Goal: Task Accomplishment & Management: Complete application form

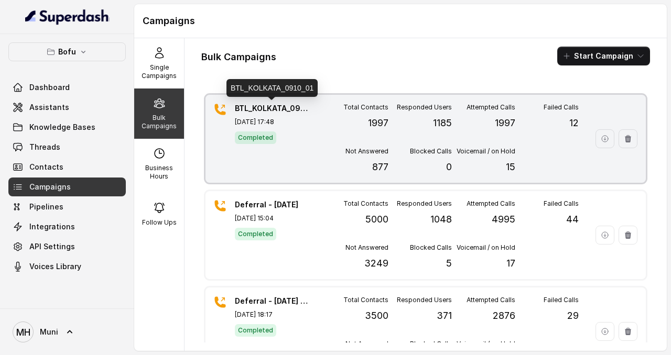
click at [265, 107] on p "BTL_KOLKATA_0910_01" at bounding box center [271, 108] width 73 height 10
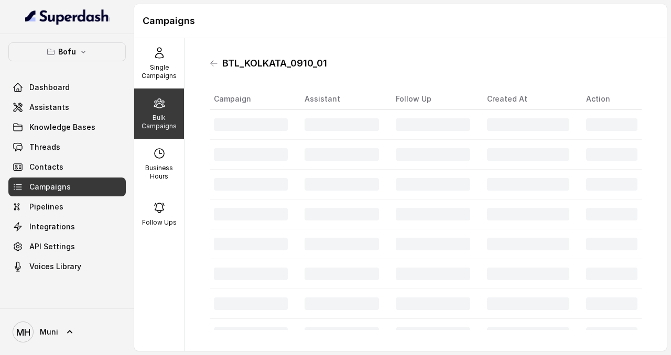
click at [273, 59] on h1 "BTL_KOLKATA_0910_01" at bounding box center [274, 63] width 105 height 17
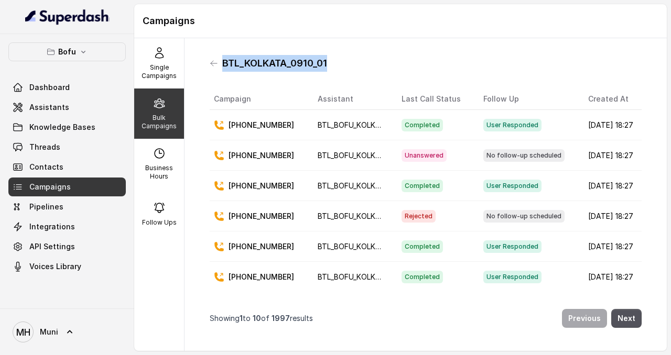
copy h1 "BTL_KOLKATA_0910_01"
click at [164, 115] on p "Bulk Campaigns" at bounding box center [158, 122] width 41 height 17
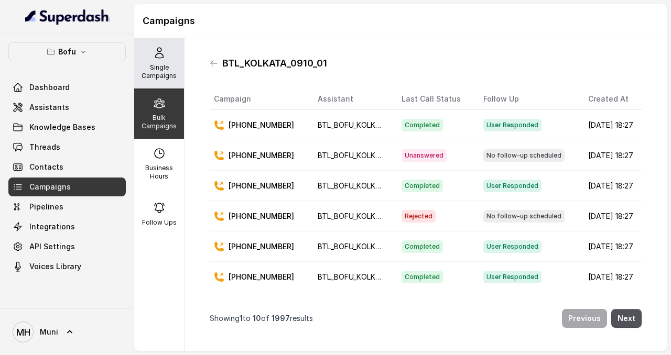
click at [163, 67] on p "Single Campaigns" at bounding box center [158, 71] width 41 height 17
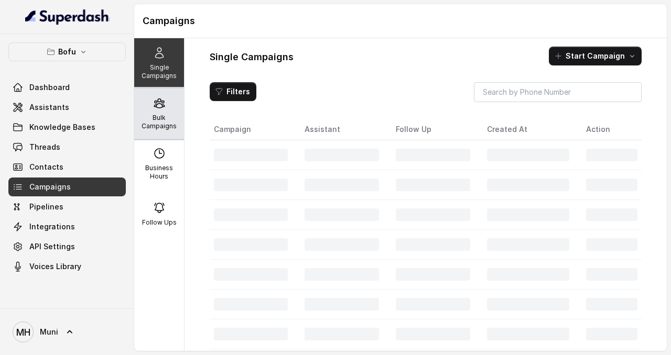
click at [165, 109] on icon at bounding box center [159, 103] width 13 height 13
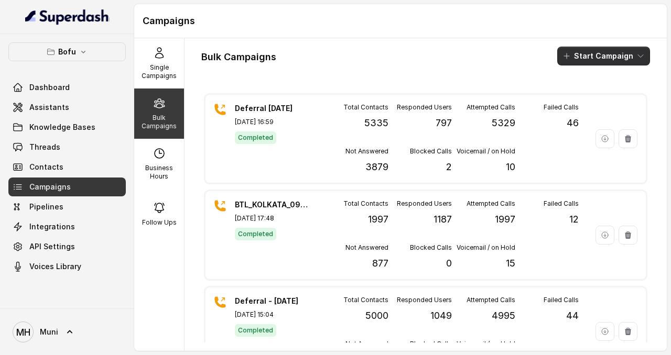
click at [591, 51] on button "Start Campaign" at bounding box center [603, 56] width 93 height 19
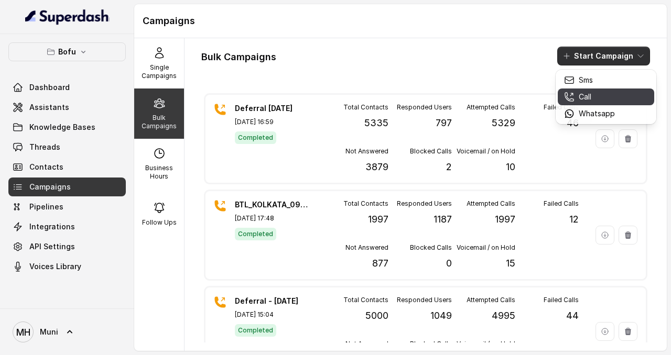
click at [589, 95] on p "Call" at bounding box center [585, 97] width 13 height 10
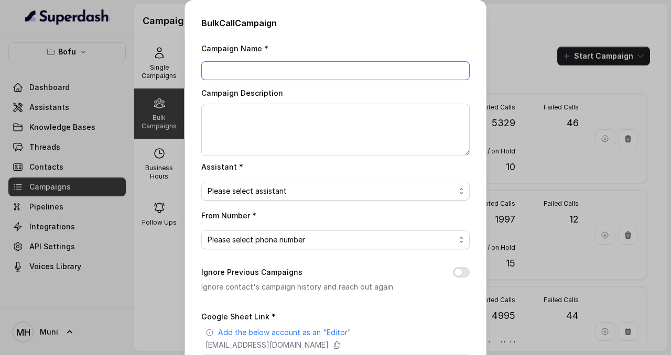
click at [319, 72] on input "Campaign Name *" at bounding box center [335, 70] width 268 height 19
paste input "BTL_KOLKATA_0910_01"
click at [267, 72] on input "BTL_KOLKATA_0910_01" at bounding box center [335, 70] width 268 height 19
type input "BTL_KOLKATA_1010_01"
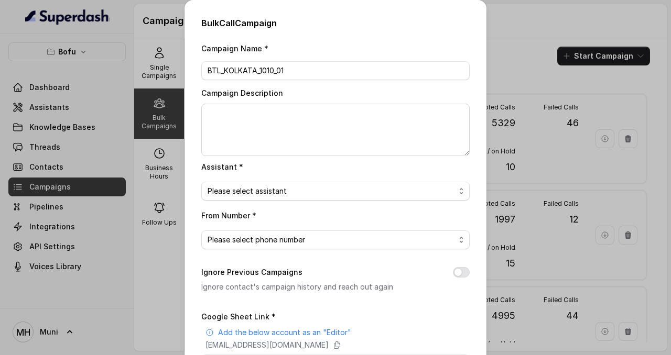
click at [275, 102] on div "Campaign Description" at bounding box center [335, 121] width 268 height 70
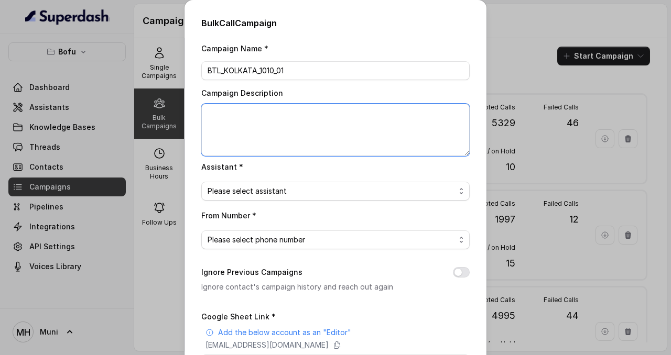
click at [275, 115] on textarea "Campaign Description" at bounding box center [335, 130] width 268 height 52
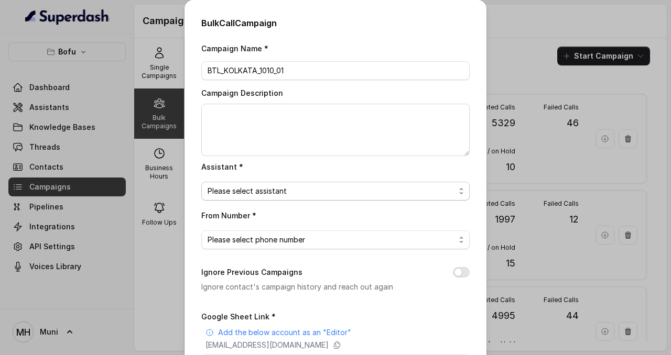
click at [308, 189] on span "Please select assistant" at bounding box center [331, 191] width 247 height 13
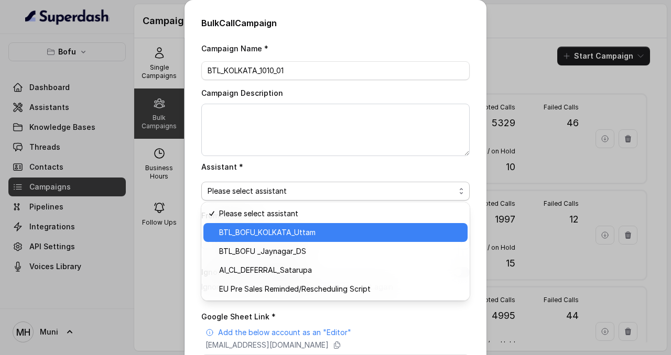
click at [301, 230] on span "BTL_BOFU_KOLKATA_Uttam" at bounding box center [340, 232] width 242 height 13
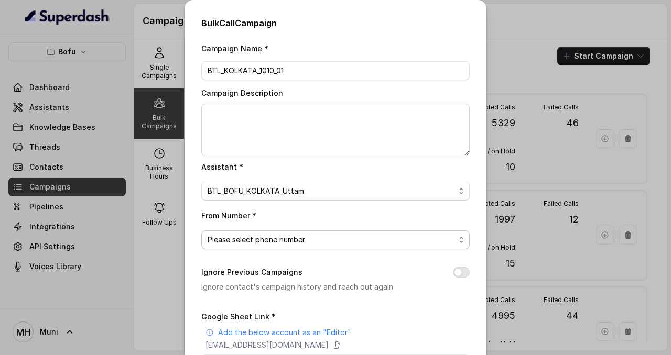
click at [307, 242] on span "Please select phone number" at bounding box center [331, 240] width 247 height 13
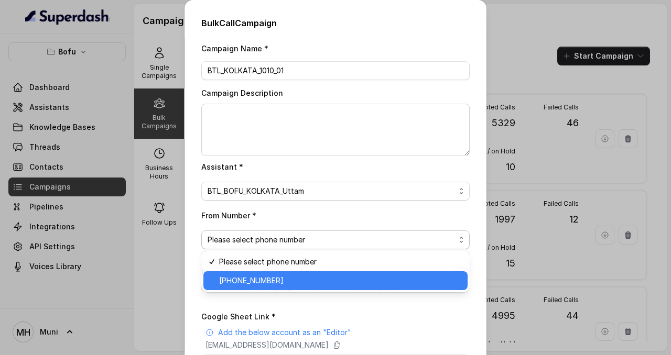
click at [302, 275] on span "+918035316863" at bounding box center [340, 281] width 242 height 13
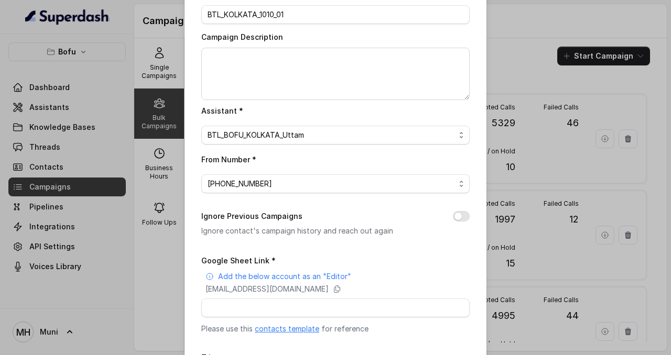
scroll to position [68, 0]
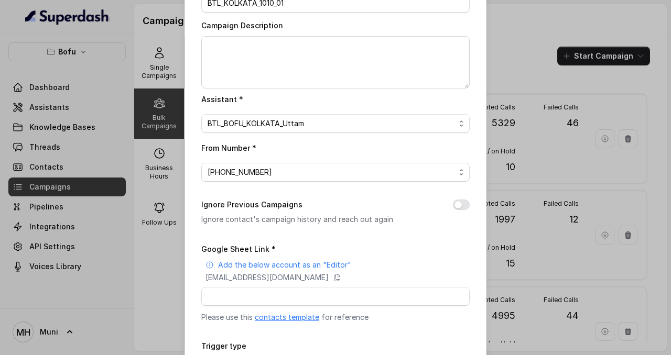
click at [462, 202] on button "Ignore Previous Campaigns" at bounding box center [461, 205] width 17 height 10
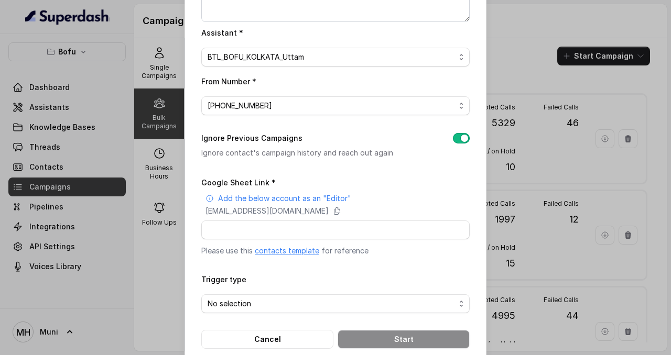
scroll to position [139, 0]
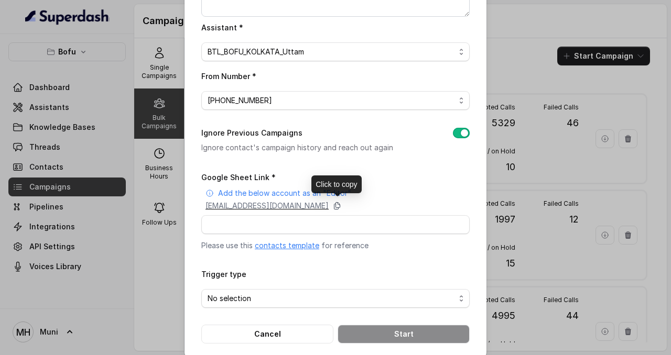
click at [341, 202] on icon at bounding box center [337, 206] width 8 height 8
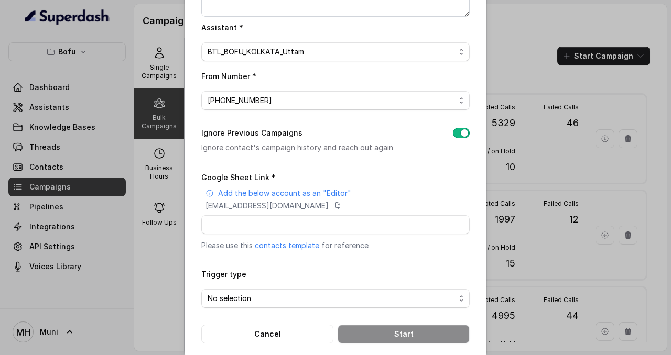
click at [290, 243] on link "contacts template" at bounding box center [287, 245] width 64 height 9
click at [289, 222] on input "Google Sheet Link *" at bounding box center [335, 224] width 268 height 19
paste input "https://docs.google.com/spreadsheets/d/1UmlVKrZOTJa35fTtvPq-8rhy5OLUwQ2E8_wlnLp…"
type input "https://docs.google.com/spreadsheets/d/1UmlVKrZOTJa35fTtvPq-8rhy5OLUwQ2E8_wlnLp…"
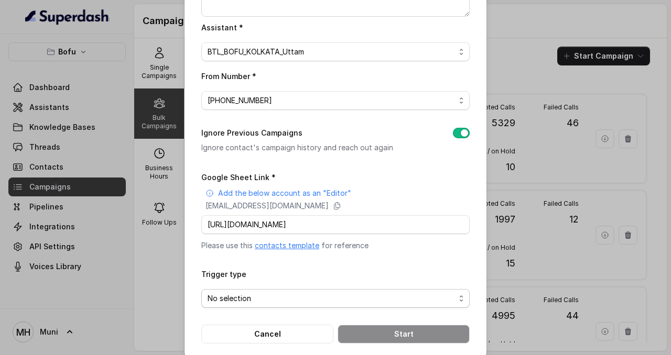
click at [308, 292] on span "No selection" at bounding box center [331, 298] width 247 height 13
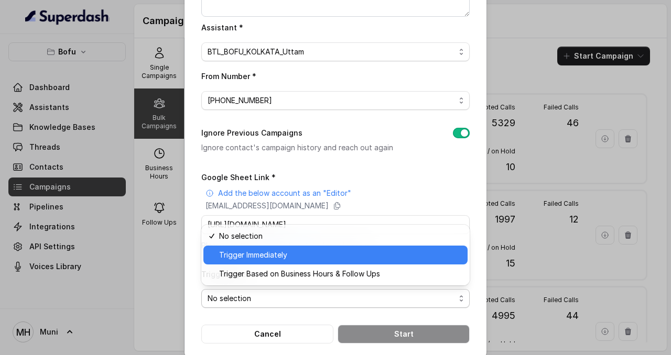
click at [284, 252] on span "Trigger Immediately" at bounding box center [340, 255] width 242 height 13
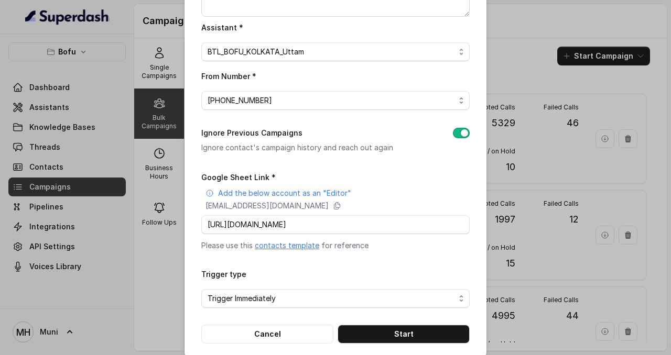
scroll to position [151, 0]
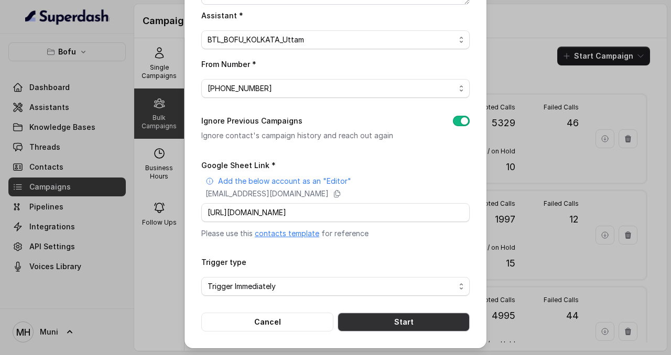
click at [396, 320] on button "Start" at bounding box center [403, 322] width 132 height 19
